Goal: Information Seeking & Learning: Learn about a topic

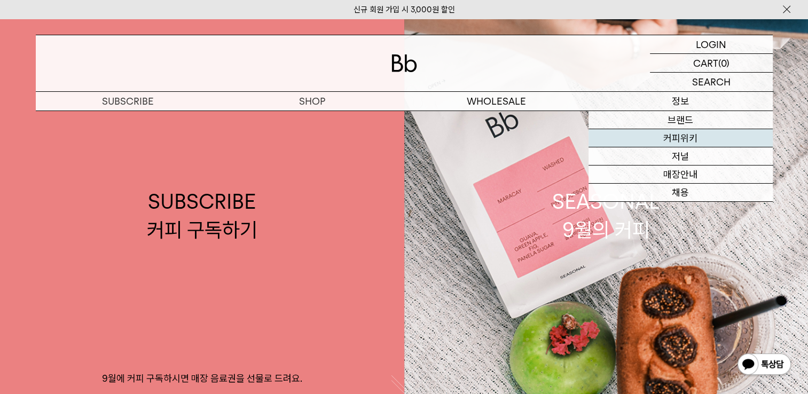
click at [687, 131] on link "커피위키" at bounding box center [680, 138] width 184 height 18
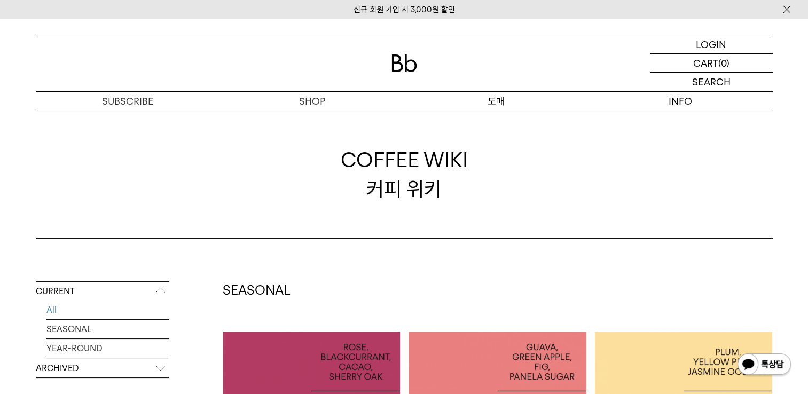
click at [502, 103] on p "도매" at bounding box center [496, 101] width 184 height 19
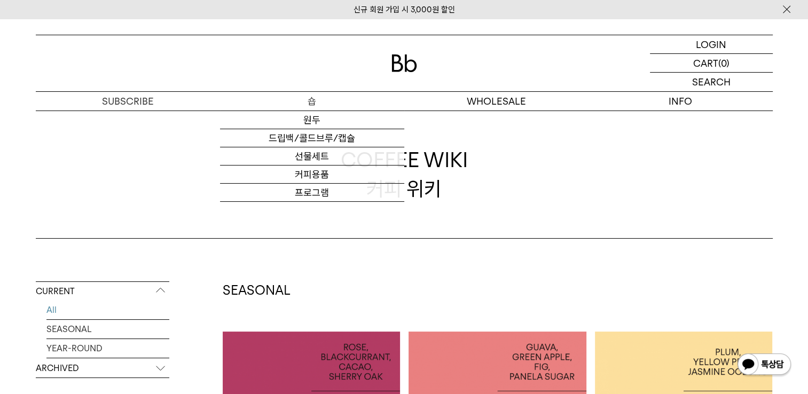
click at [308, 101] on p "숍" at bounding box center [312, 101] width 184 height 19
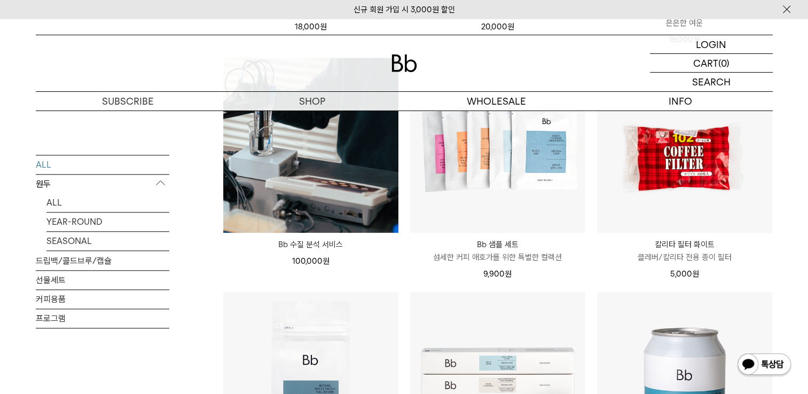
scroll to position [1121, 0]
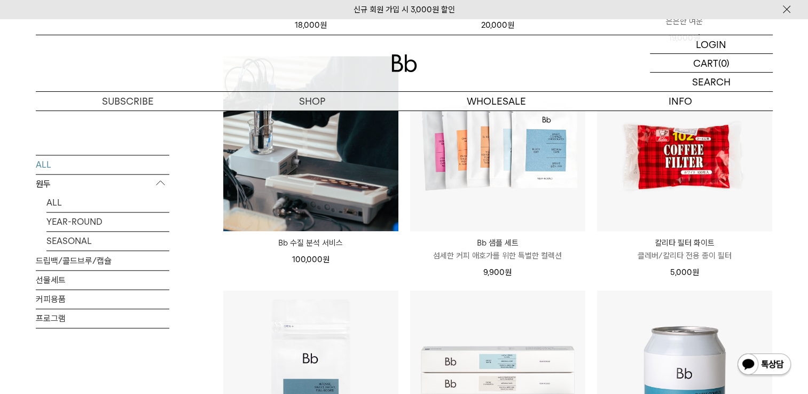
click at [406, 66] on img at bounding box center [404, 63] width 26 height 18
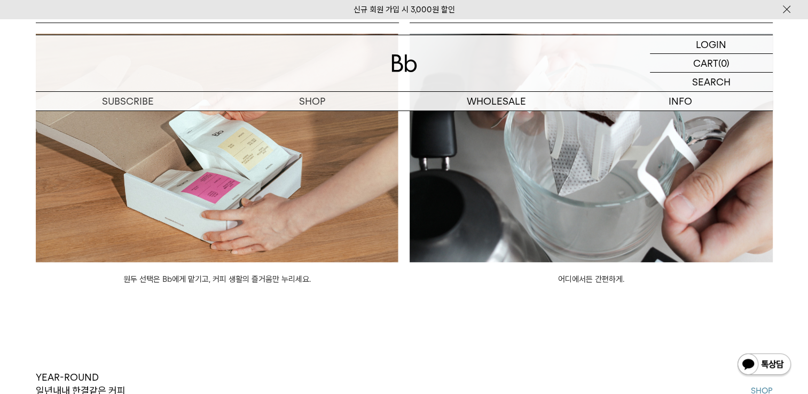
scroll to position [840, 0]
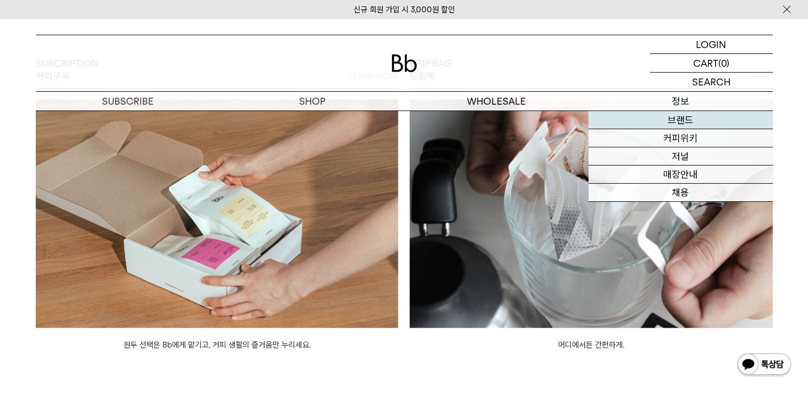
click at [685, 122] on link "브랜드" at bounding box center [680, 120] width 184 height 18
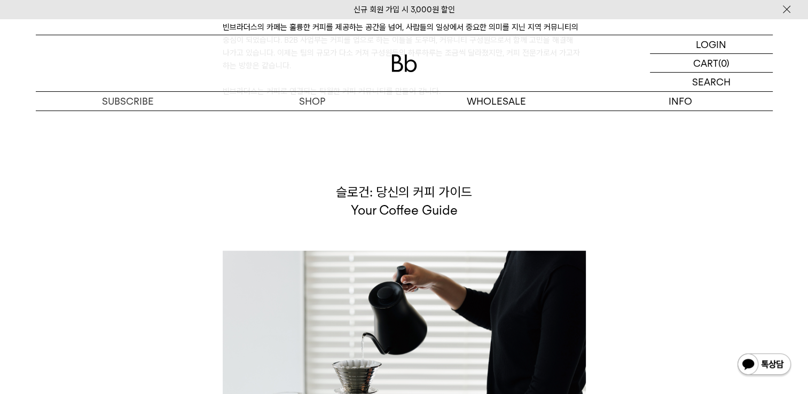
scroll to position [2723, 0]
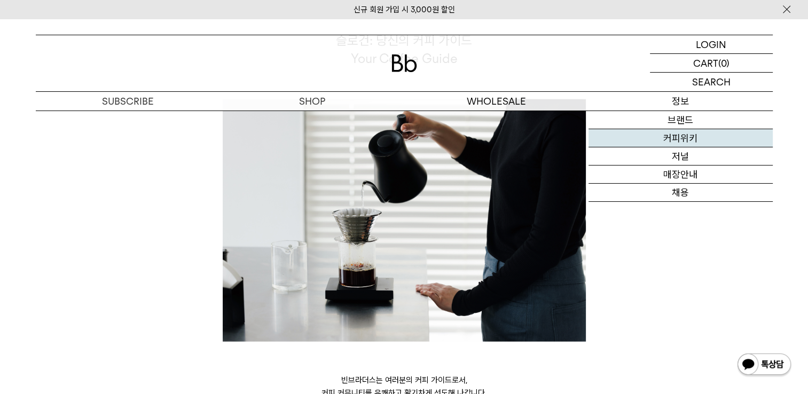
click at [683, 142] on link "커피위키" at bounding box center [680, 138] width 184 height 18
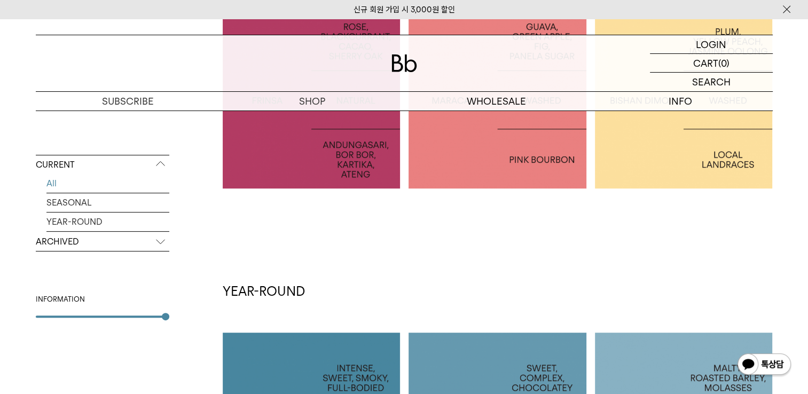
click at [164, 239] on p "ARCHIVED" at bounding box center [102, 241] width 133 height 19
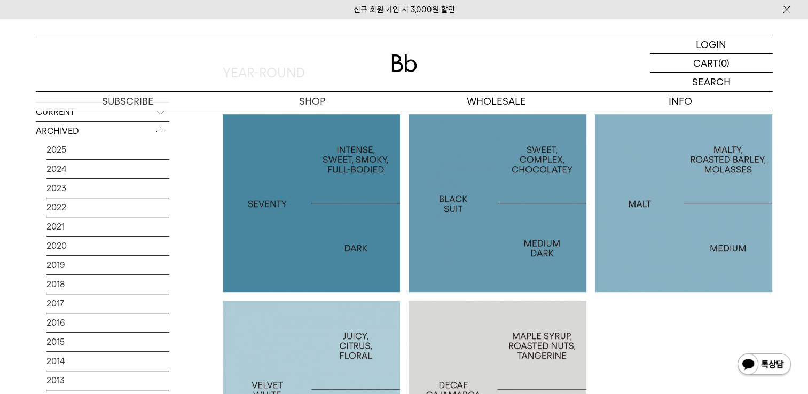
scroll to position [481, 0]
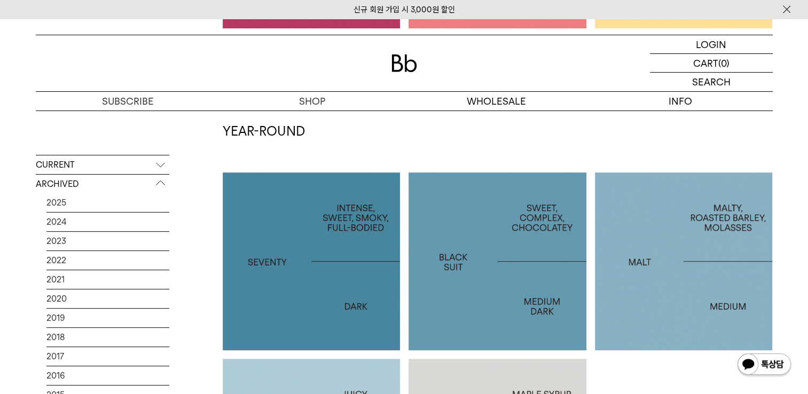
click at [325, 249] on div at bounding box center [312, 261] width 178 height 178
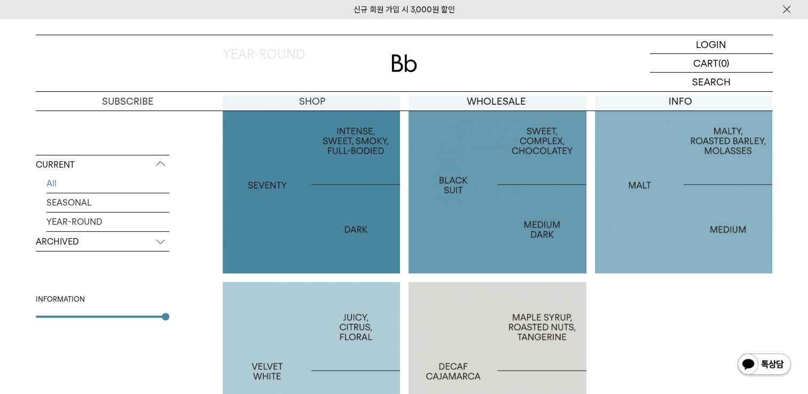
scroll to position [641, 0]
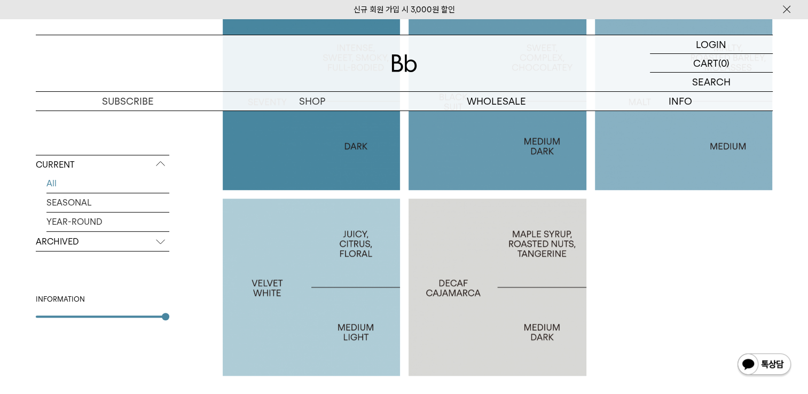
click at [316, 133] on div at bounding box center [312, 101] width 178 height 178
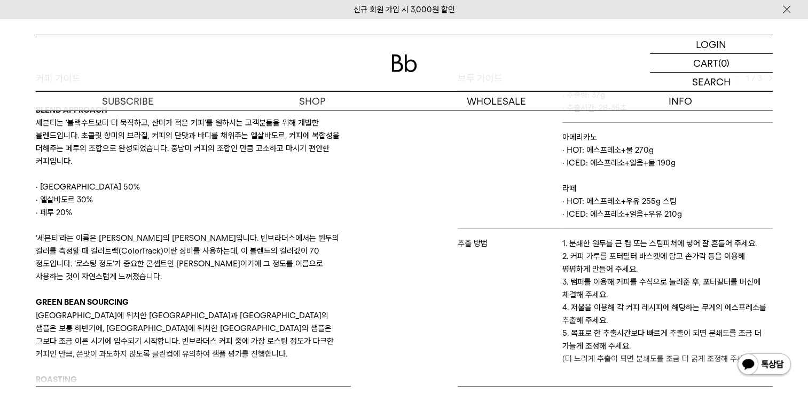
scroll to position [481, 0]
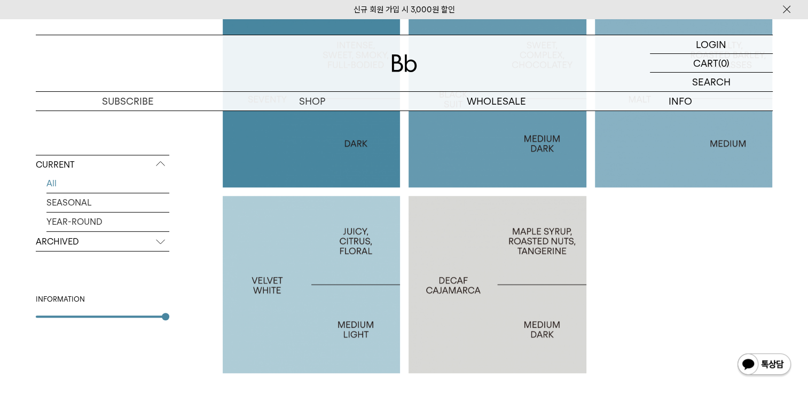
scroll to position [483, 0]
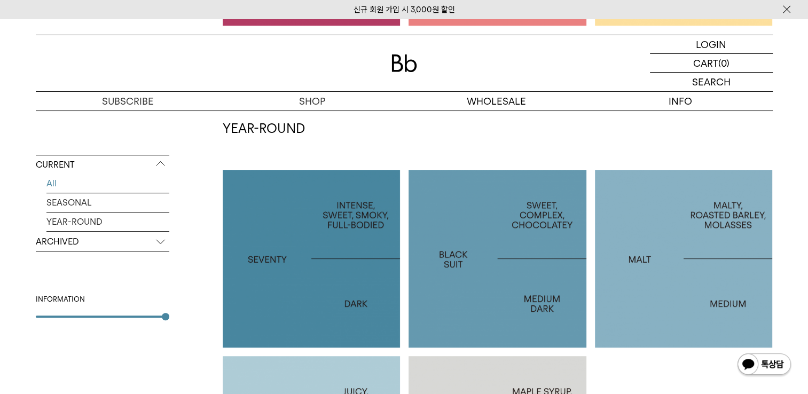
click at [510, 255] on p "BLACK SUIT" at bounding box center [497, 258] width 178 height 15
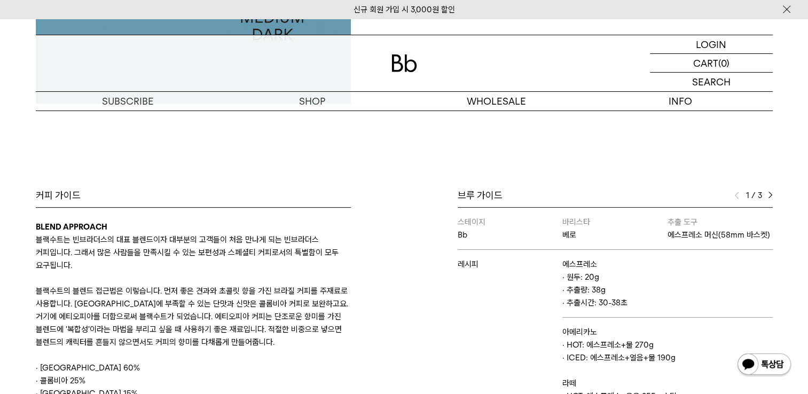
scroll to position [481, 0]
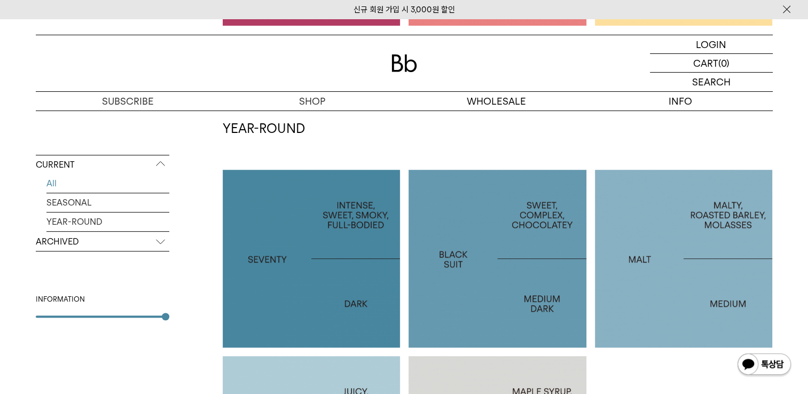
click at [741, 214] on div at bounding box center [684, 259] width 178 height 178
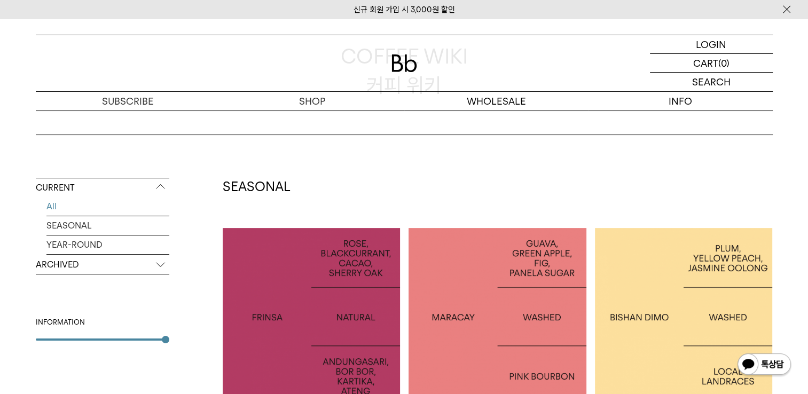
scroll to position [214, 0]
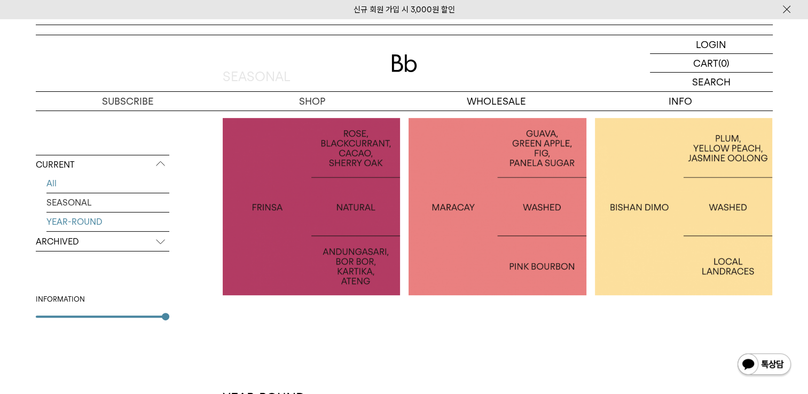
click at [85, 223] on link "YEAR-ROUND" at bounding box center [107, 222] width 123 height 19
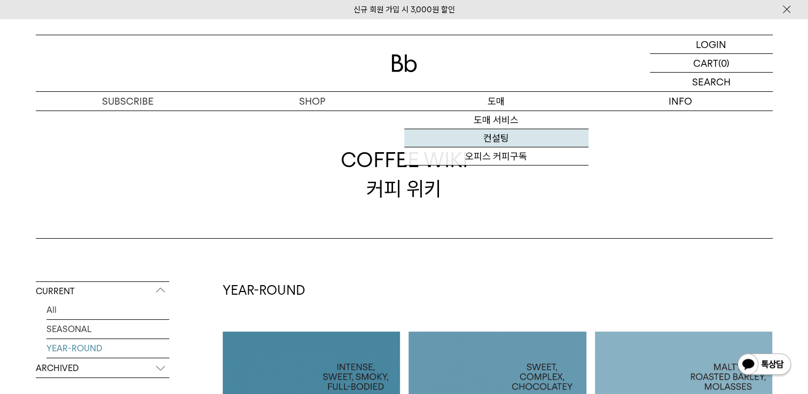
click at [506, 146] on link "컨설팅" at bounding box center [496, 138] width 184 height 18
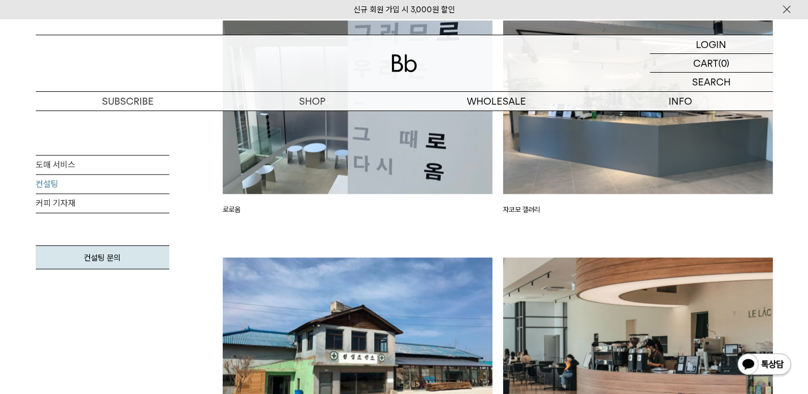
scroll to position [1762, 0]
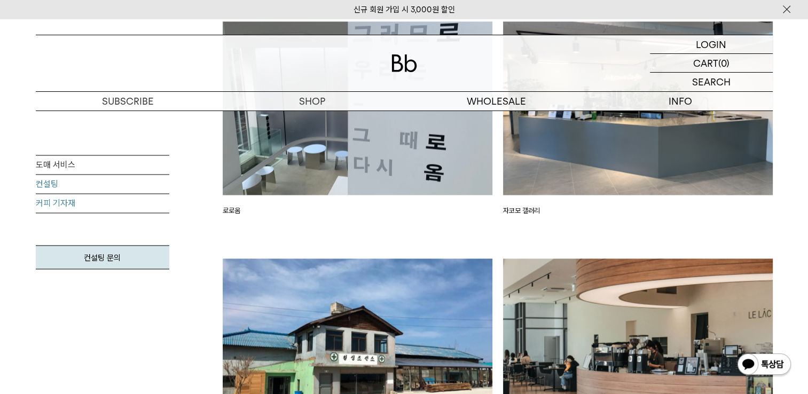
click at [55, 209] on link "커피 기자재" at bounding box center [102, 203] width 133 height 19
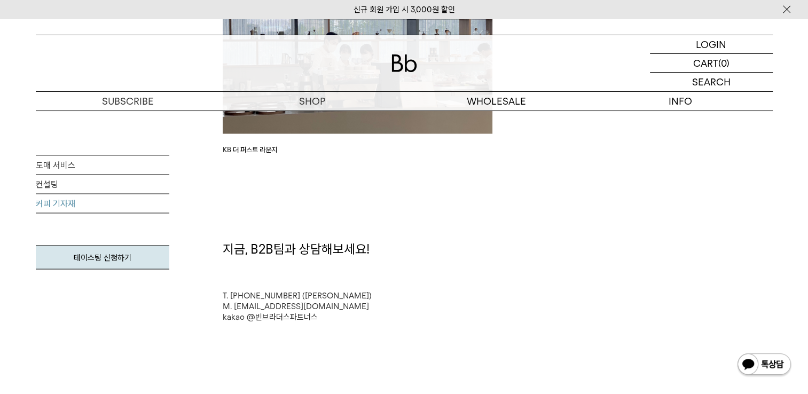
scroll to position [2082, 0]
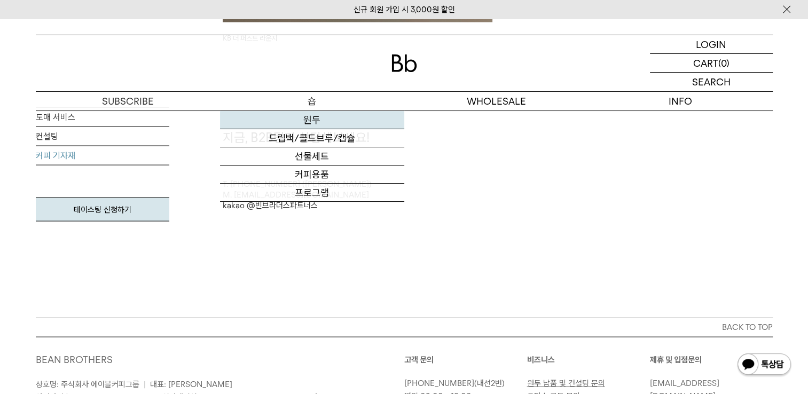
click at [353, 120] on link "원두" at bounding box center [312, 120] width 184 height 18
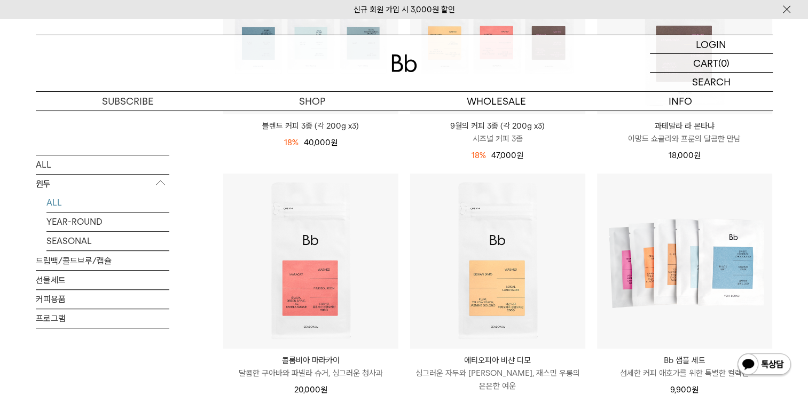
scroll to position [641, 0]
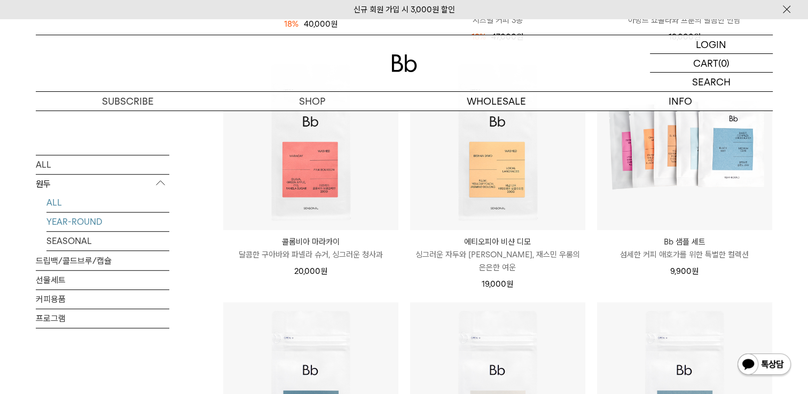
click at [65, 224] on link "YEAR-ROUND" at bounding box center [107, 222] width 123 height 19
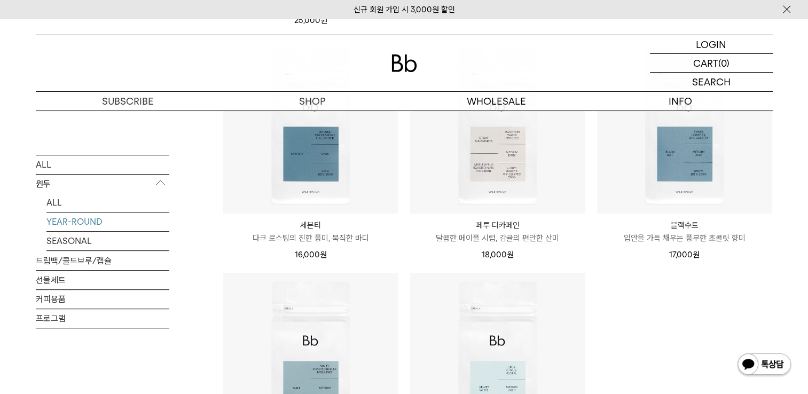
scroll to position [427, 0]
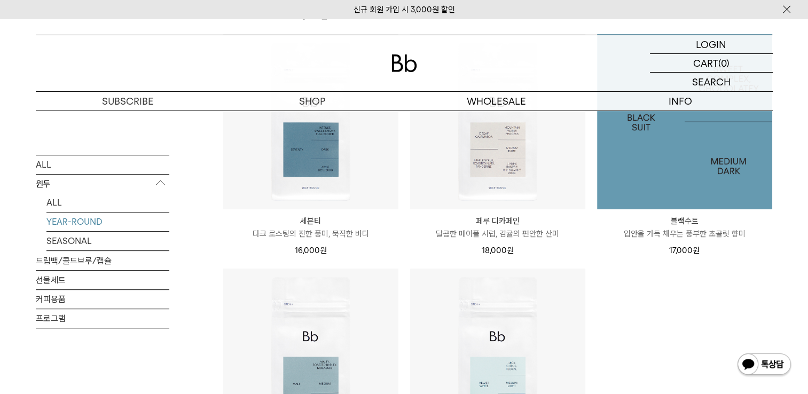
click at [688, 153] on img at bounding box center [684, 121] width 175 height 175
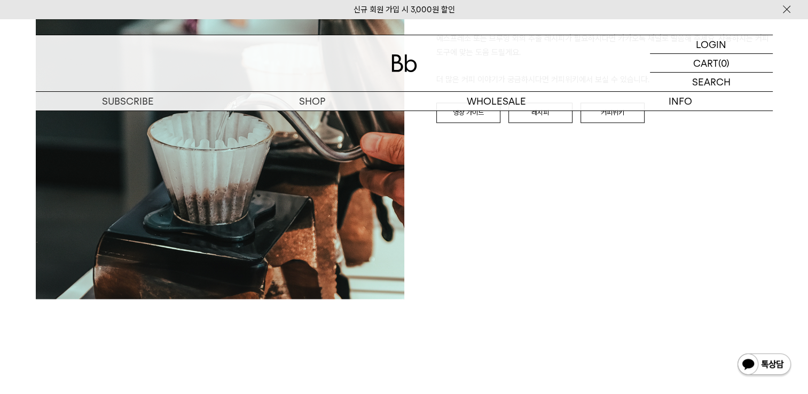
scroll to position [1281, 0]
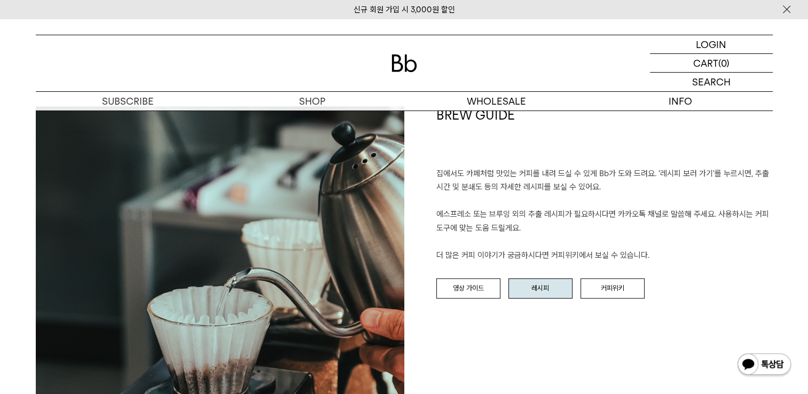
click at [549, 278] on link "레시피" at bounding box center [540, 288] width 64 height 20
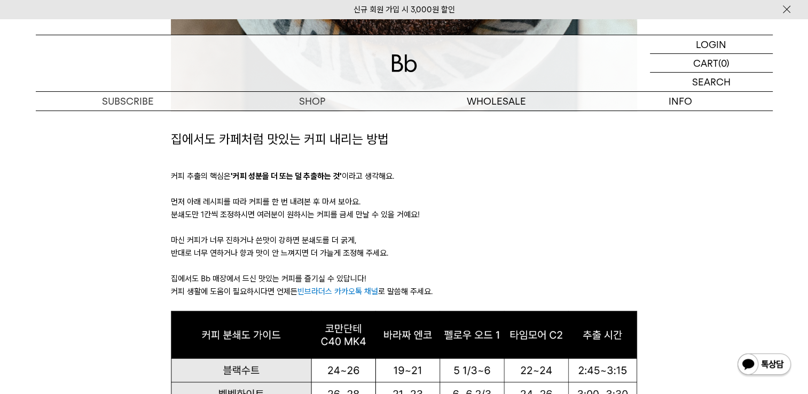
scroll to position [359, 0]
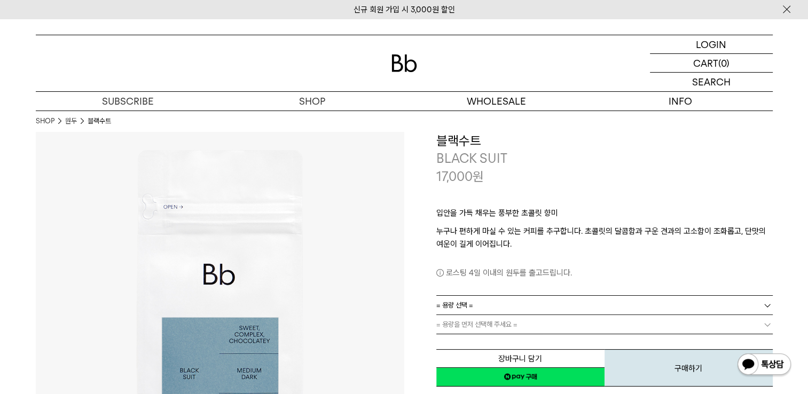
click at [15, 9] on div "신규 회원 가입 시 3,000원 할인" at bounding box center [404, 9] width 808 height 19
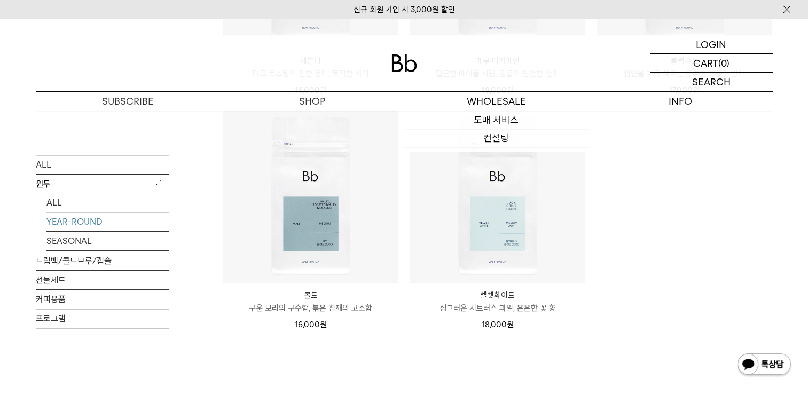
scroll to position [427, 0]
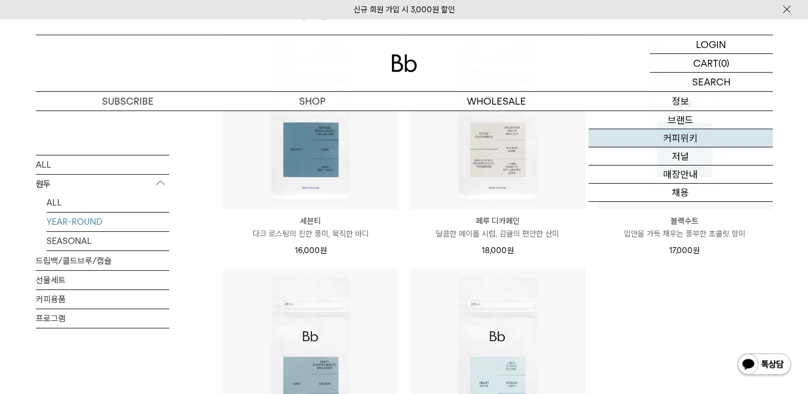
click at [691, 135] on link "커피위키" at bounding box center [680, 138] width 184 height 18
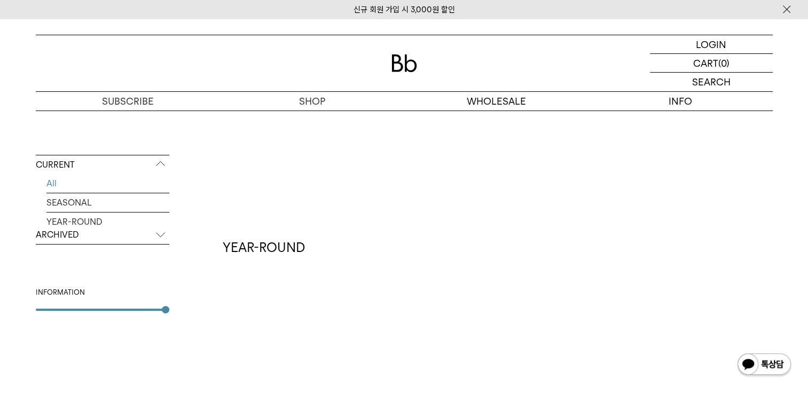
scroll to position [320, 0]
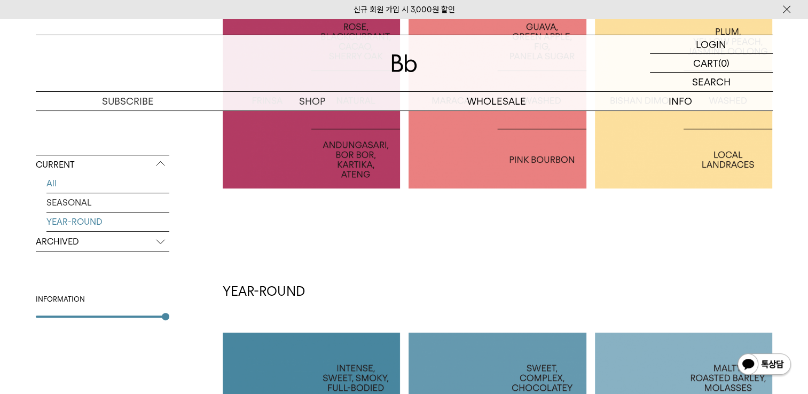
click at [64, 231] on link "YEAR-ROUND" at bounding box center [107, 222] width 123 height 19
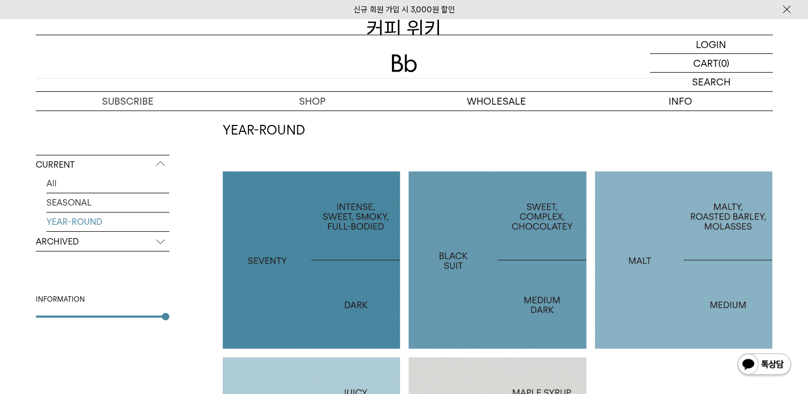
scroll to position [214, 0]
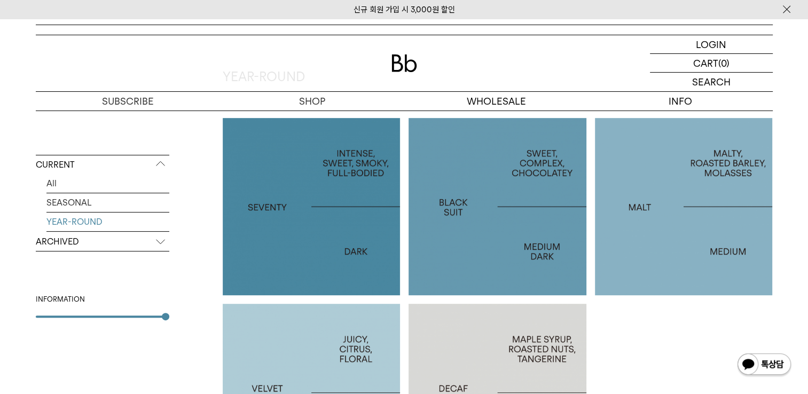
click at [523, 183] on div at bounding box center [497, 207] width 178 height 178
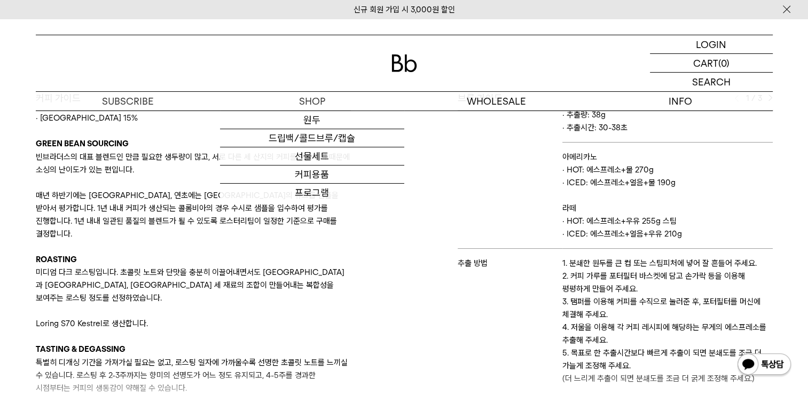
scroll to position [374, 0]
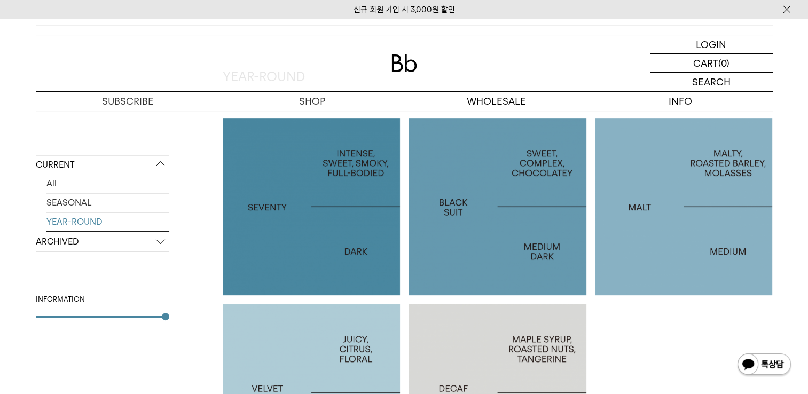
drag, startPoint x: 791, startPoint y: 218, endPoint x: 782, endPoint y: 207, distance: 13.7
click at [791, 218] on div "CURRENT All SEASONAL YEAR-ROUND ARCHIVED 2025 2024 2023 2022 2021 2020 2019 201…" at bounding box center [404, 300] width 808 height 551
click at [782, 208] on div "CURRENT All SEASONAL YEAR-ROUND ARCHIVED 2025 2024 2023 2022 2021 2020 2019 201…" at bounding box center [404, 322] width 769 height 508
